Goal: Task Accomplishment & Management: Manage account settings

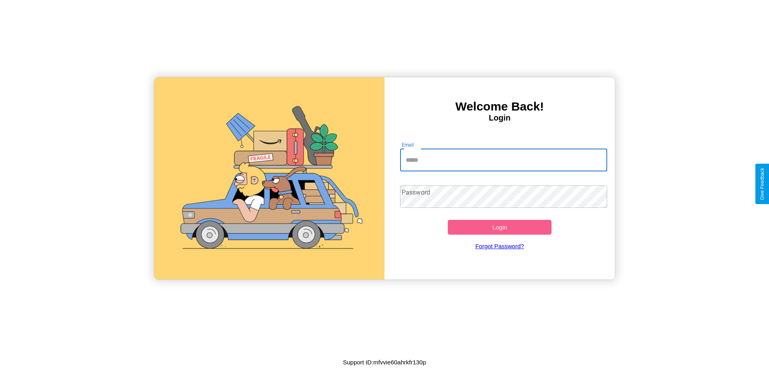
click at [503, 160] on input "Email" at bounding box center [503, 160] width 207 height 22
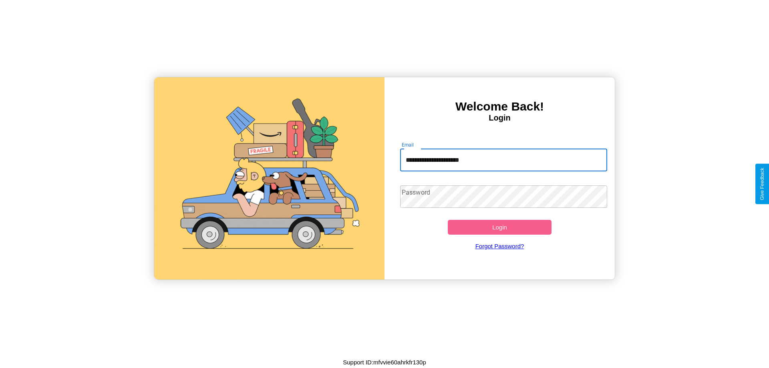
type input "**********"
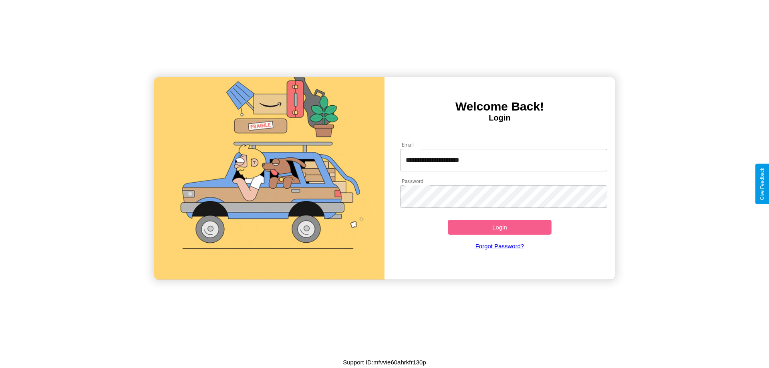
click at [499, 227] on button "Login" at bounding box center [500, 227] width 104 height 15
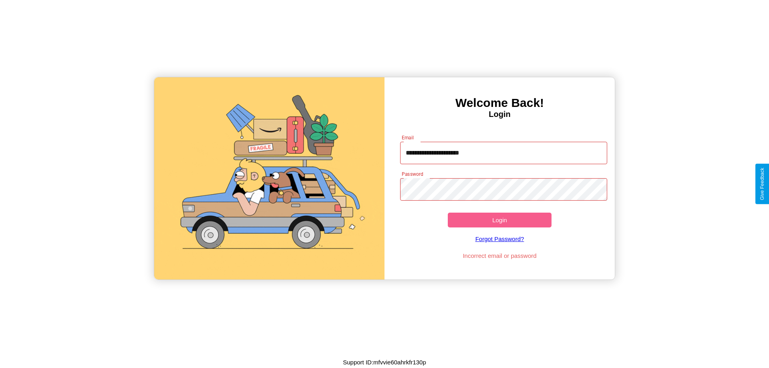
click at [499, 220] on button "Login" at bounding box center [500, 220] width 104 height 15
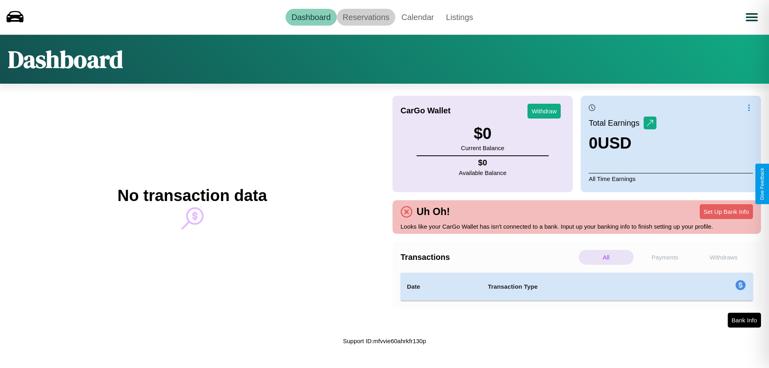
click at [365, 17] on link "Reservations" at bounding box center [366, 17] width 59 height 17
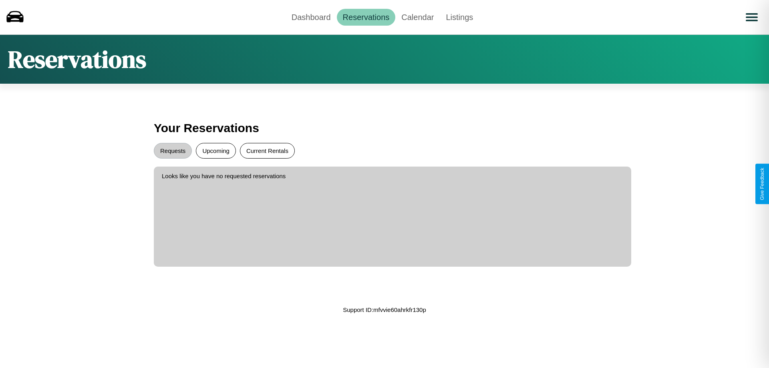
click at [267, 151] on button "Current Rentals" at bounding box center [267, 151] width 55 height 16
click at [216, 151] on button "Upcoming" at bounding box center [216, 151] width 40 height 16
click at [173, 151] on button "Requests" at bounding box center [173, 151] width 38 height 16
click at [311, 17] on link "Dashboard" at bounding box center [310, 17] width 51 height 17
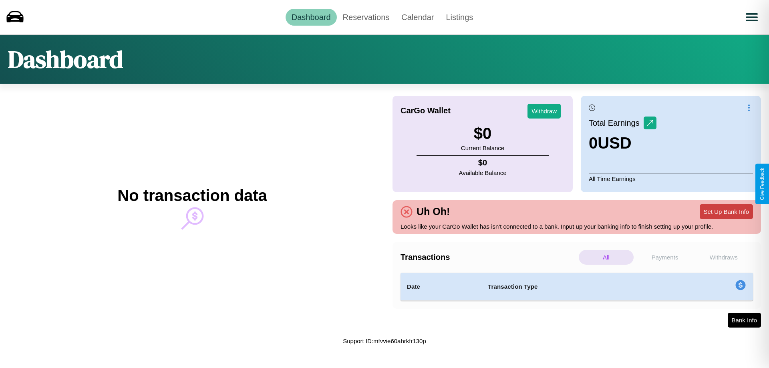
click at [726, 211] on button "Set Up Bank Info" at bounding box center [725, 211] width 53 height 15
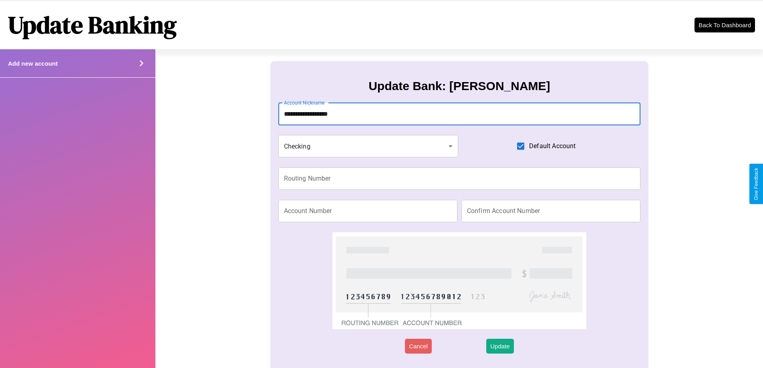
type input "**********"
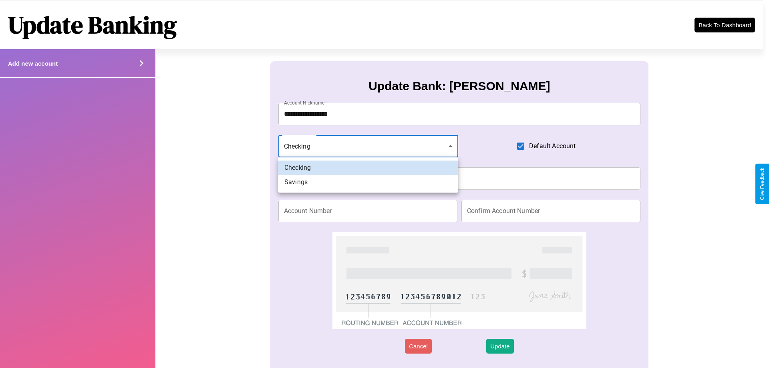
click at [368, 146] on div at bounding box center [384, 184] width 769 height 368
